Goal: Transaction & Acquisition: Purchase product/service

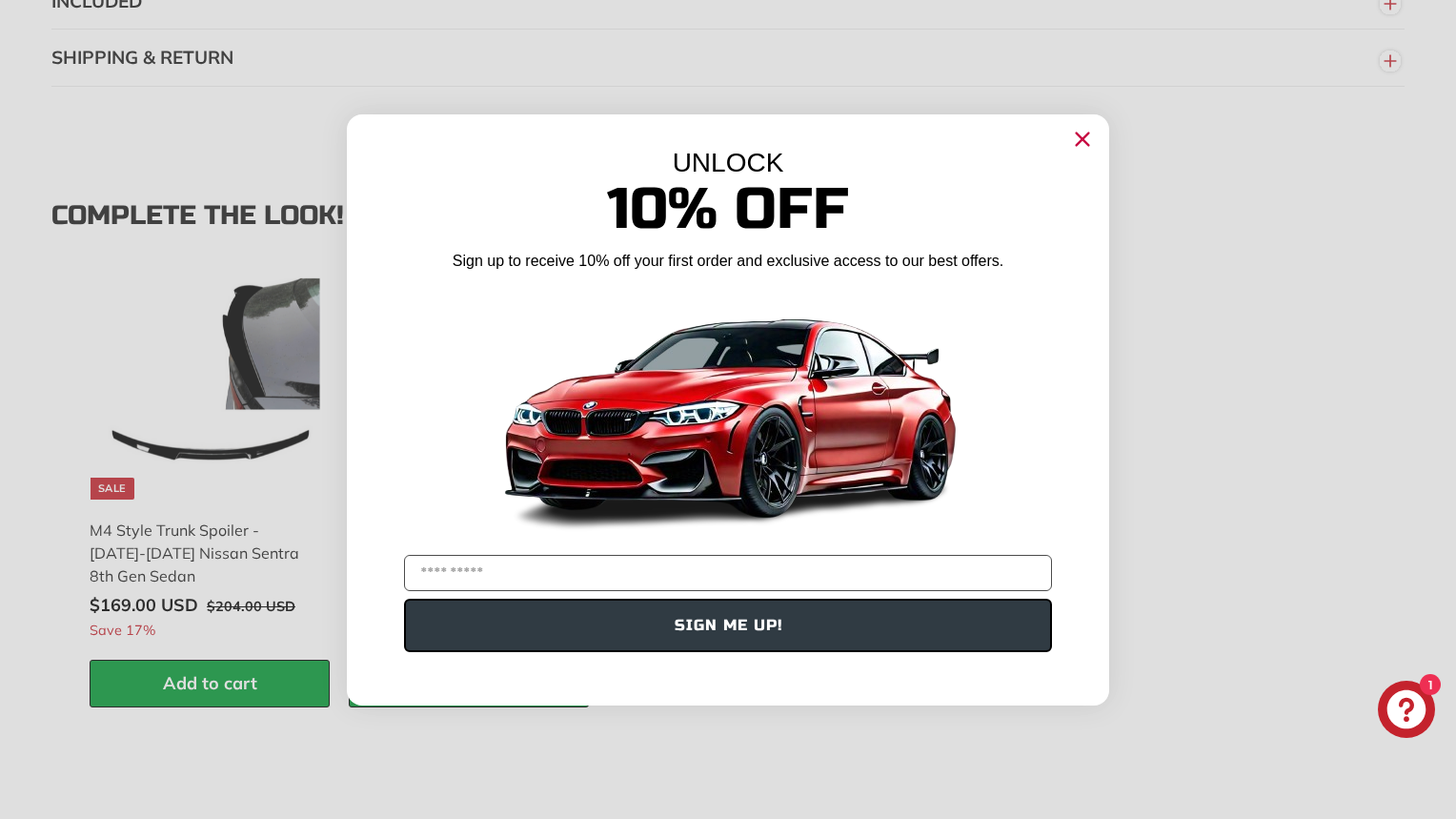
scroll to position [2456, 0]
